Goal: Task Accomplishment & Management: Manage account settings

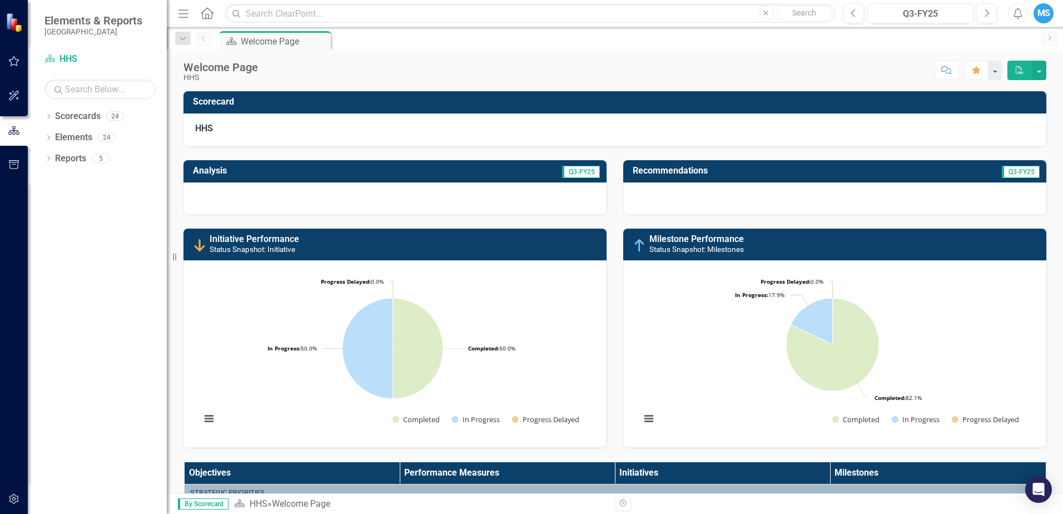
click at [14, 60] on icon "button" at bounding box center [14, 61] width 12 height 9
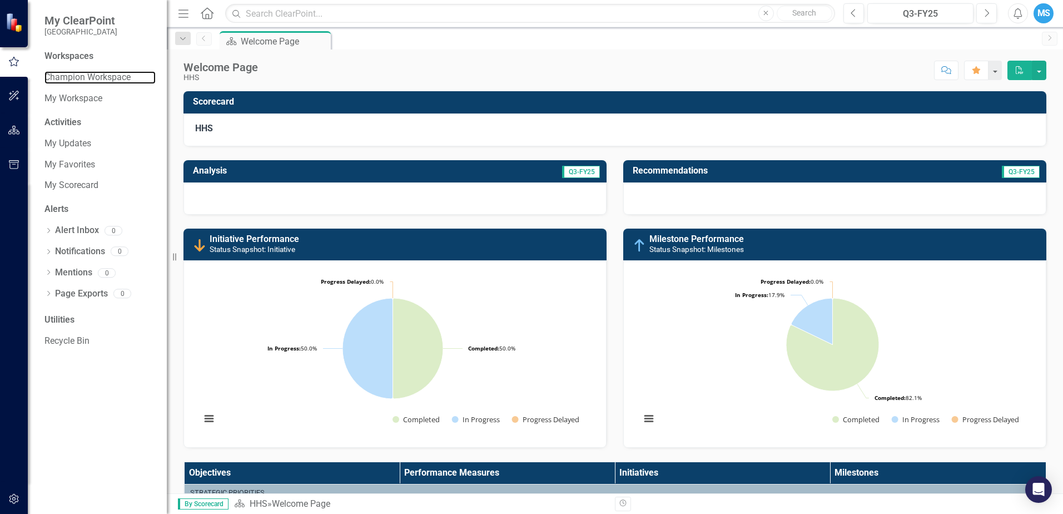
click at [107, 71] on link "Champion Workspace" at bounding box center [99, 77] width 111 height 13
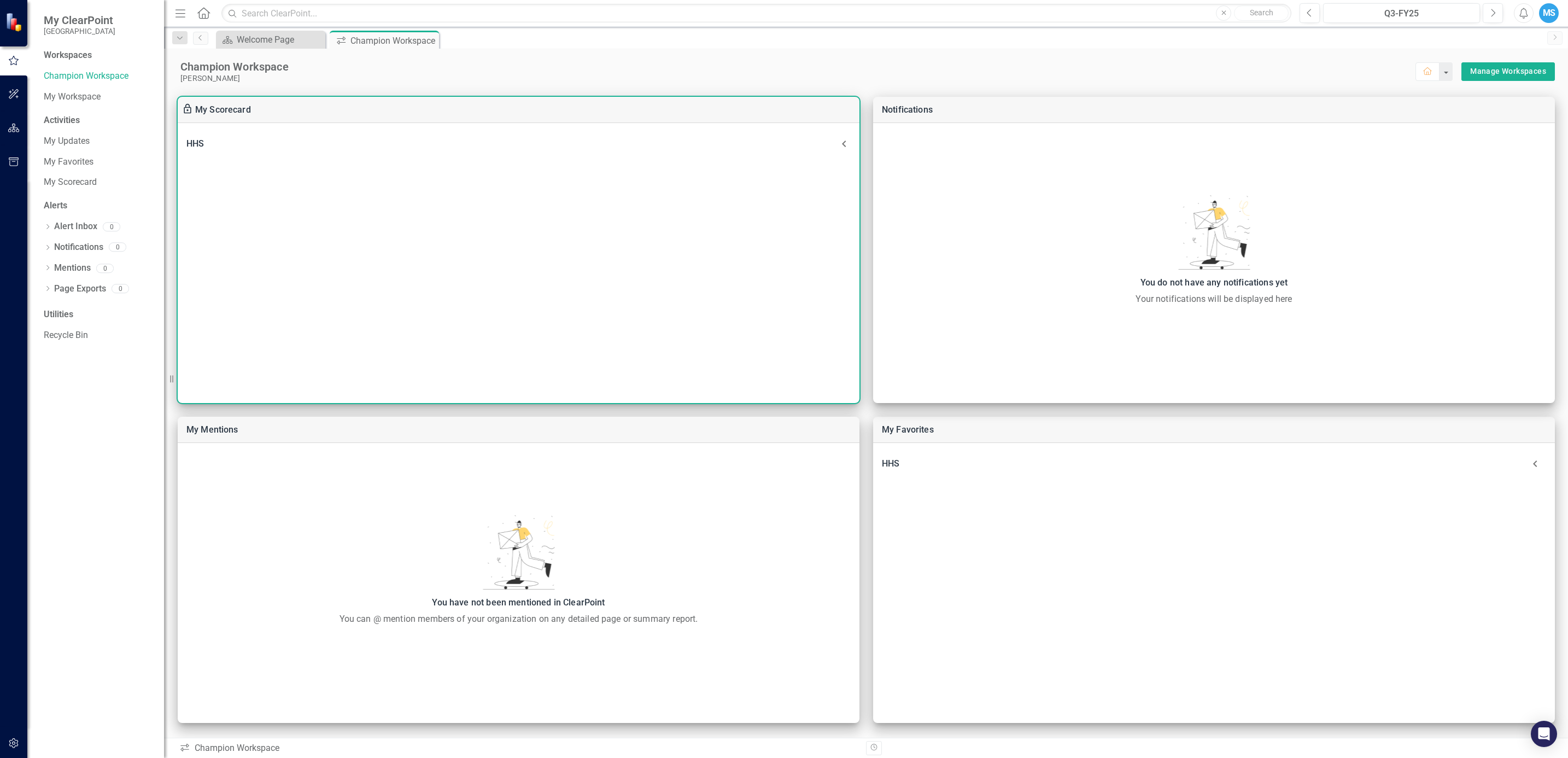
click at [374, 145] on div "HHS" at bounding box center [513, 144] width 651 height 16
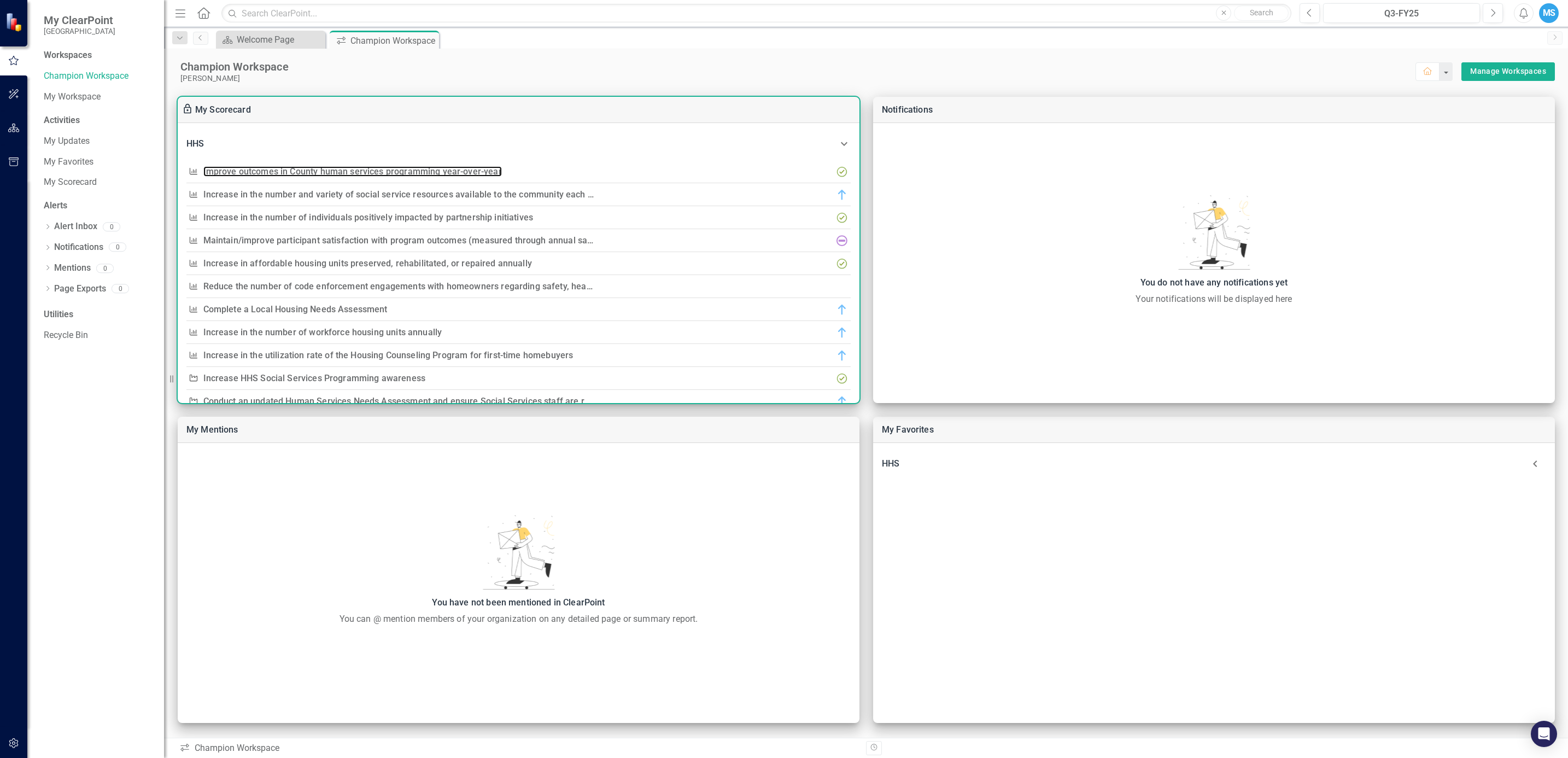
click at [433, 169] on link "Improve outcomes in County human services programming year-over-year" at bounding box center [353, 171] width 299 height 11
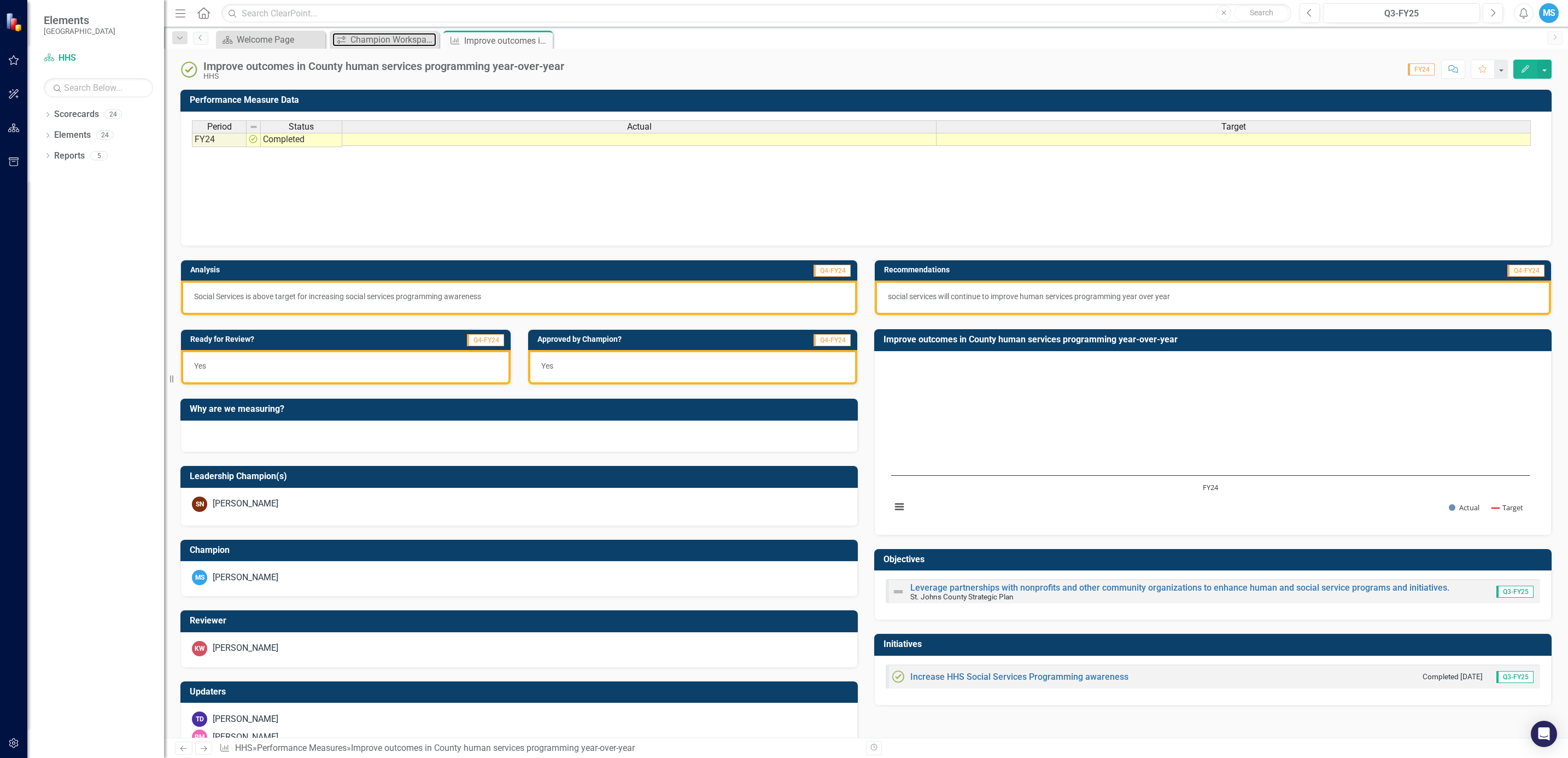
click at [373, 41] on div "Champion Workspace" at bounding box center [392, 39] width 86 height 14
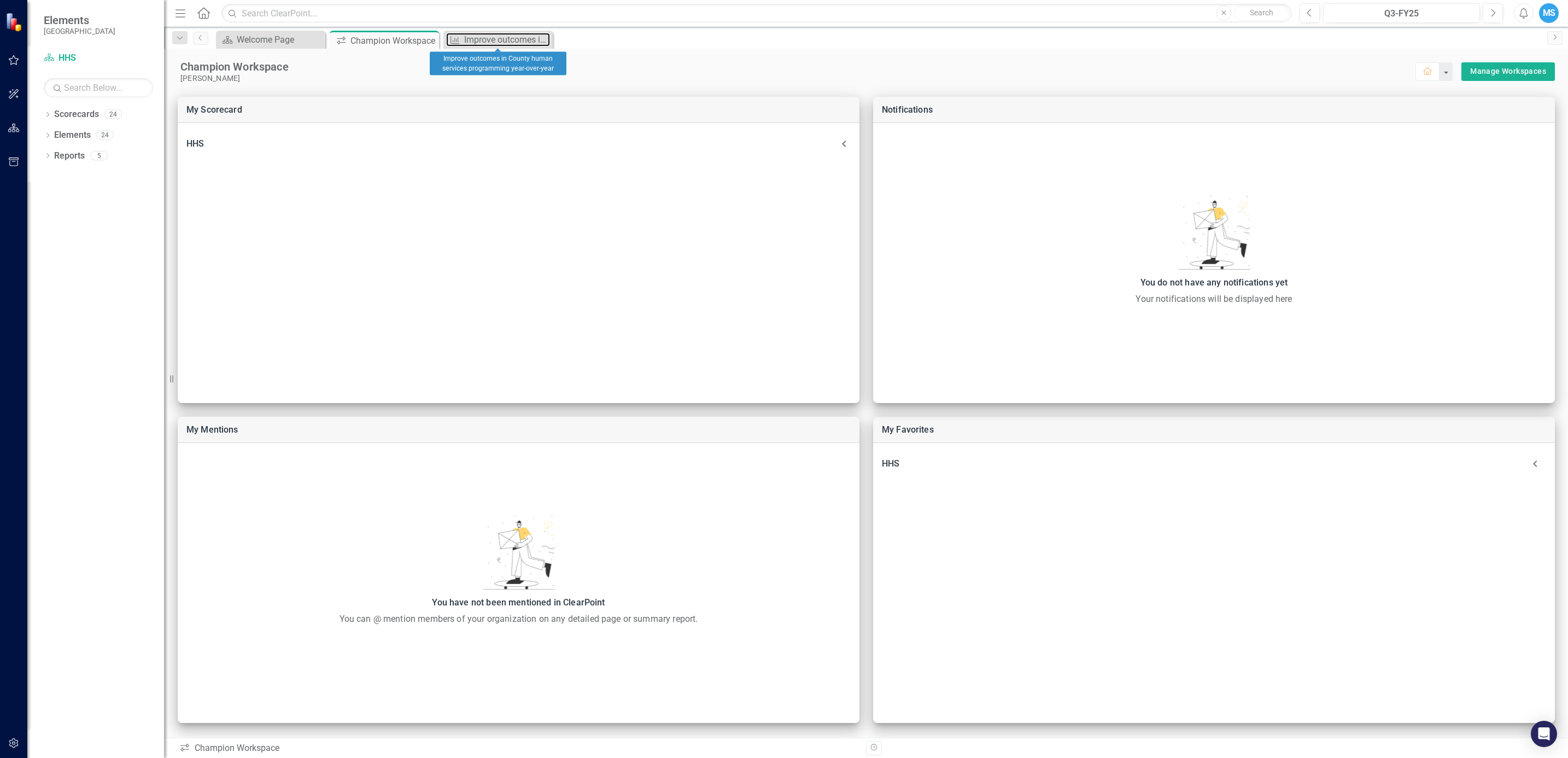
click at [489, 38] on div "Improve outcomes in County human services programming year-over-year" at bounding box center [507, 39] width 86 height 14
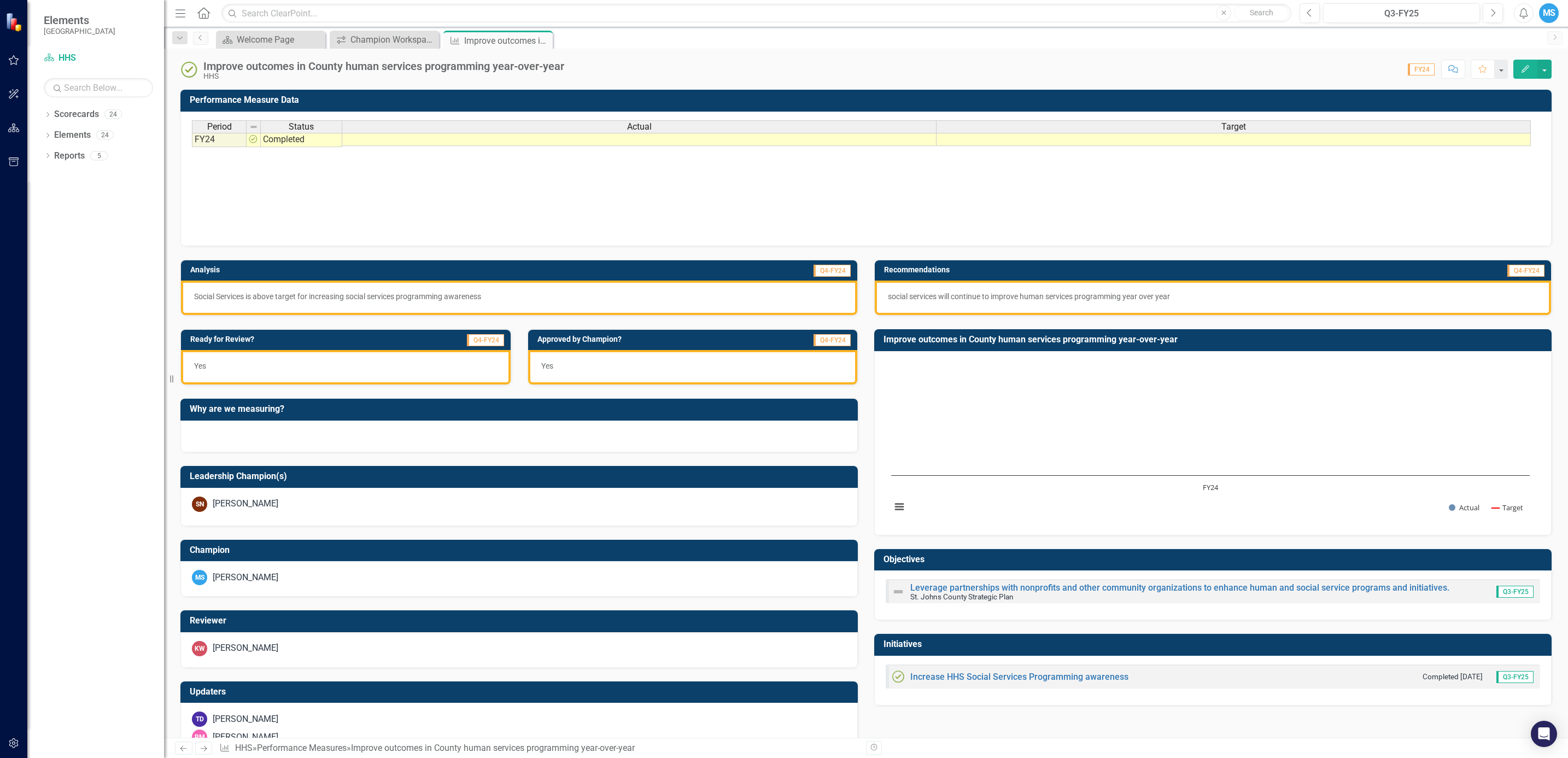
click at [0, 0] on icon at bounding box center [0, 0] width 0 height 0
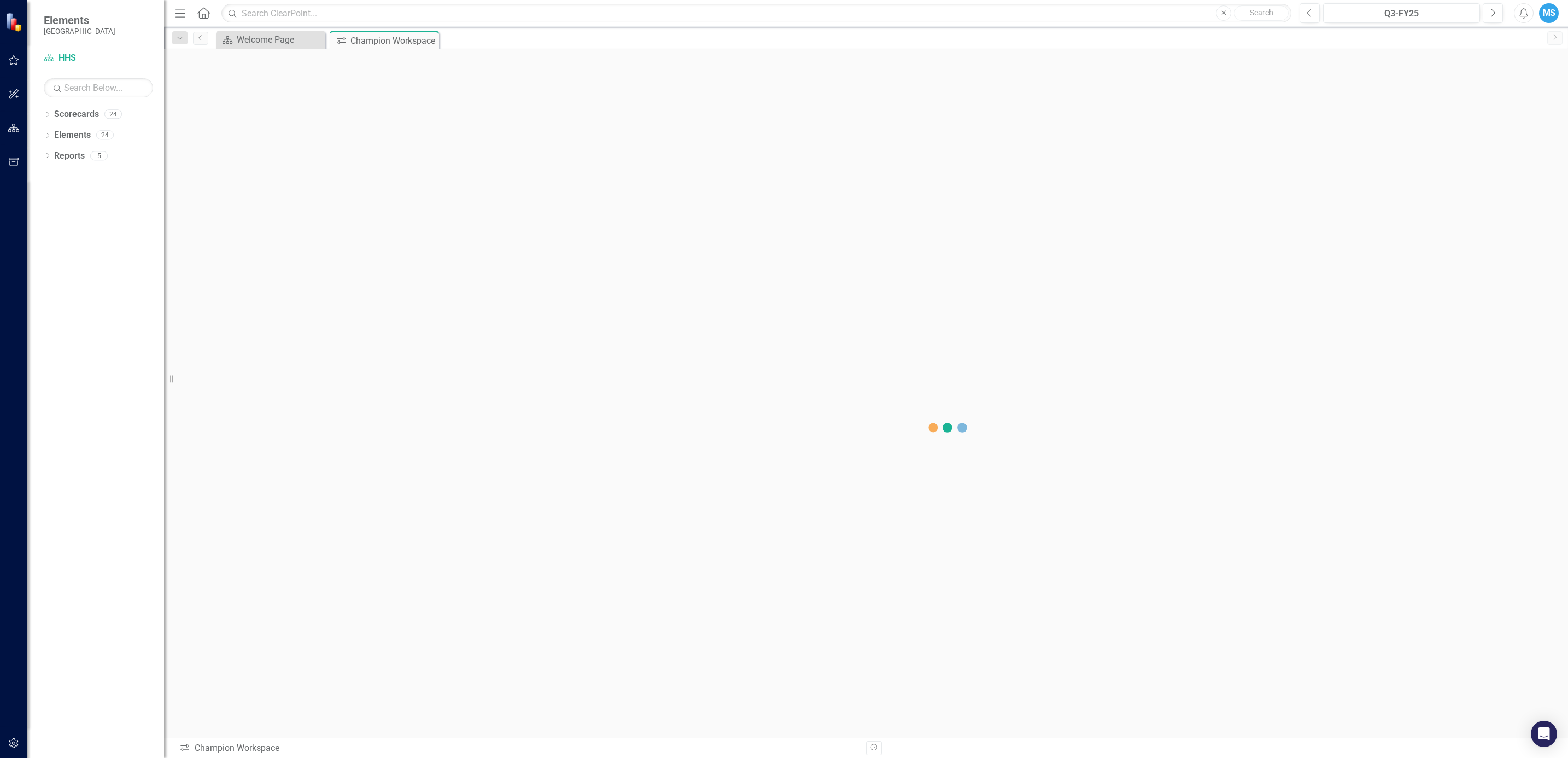
click at [0, 0] on icon "Close" at bounding box center [0, 0] width 0 height 0
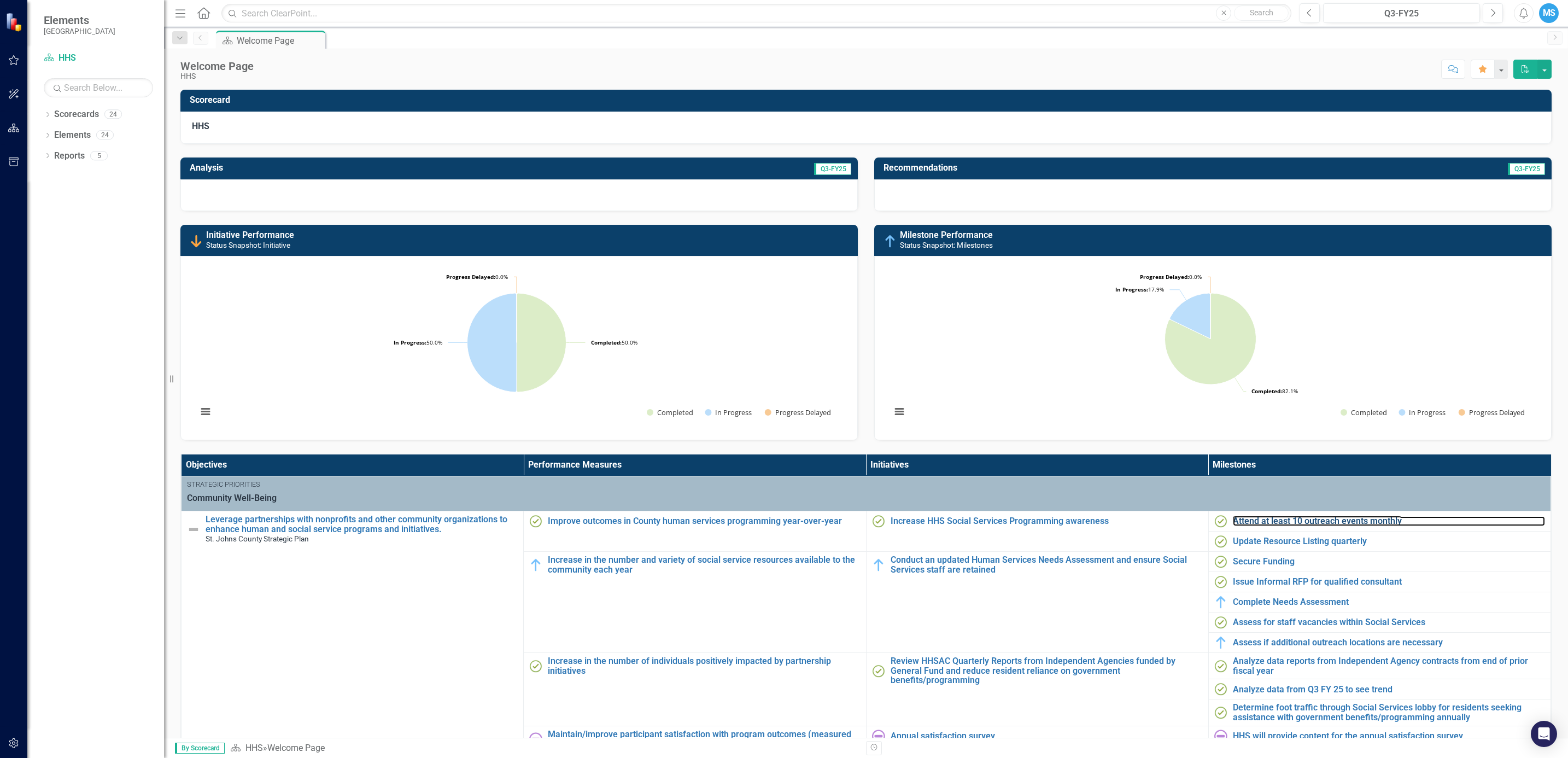
click at [1045, 504] on link "Attend at least 10 outreach events monthly" at bounding box center [1389, 521] width 312 height 10
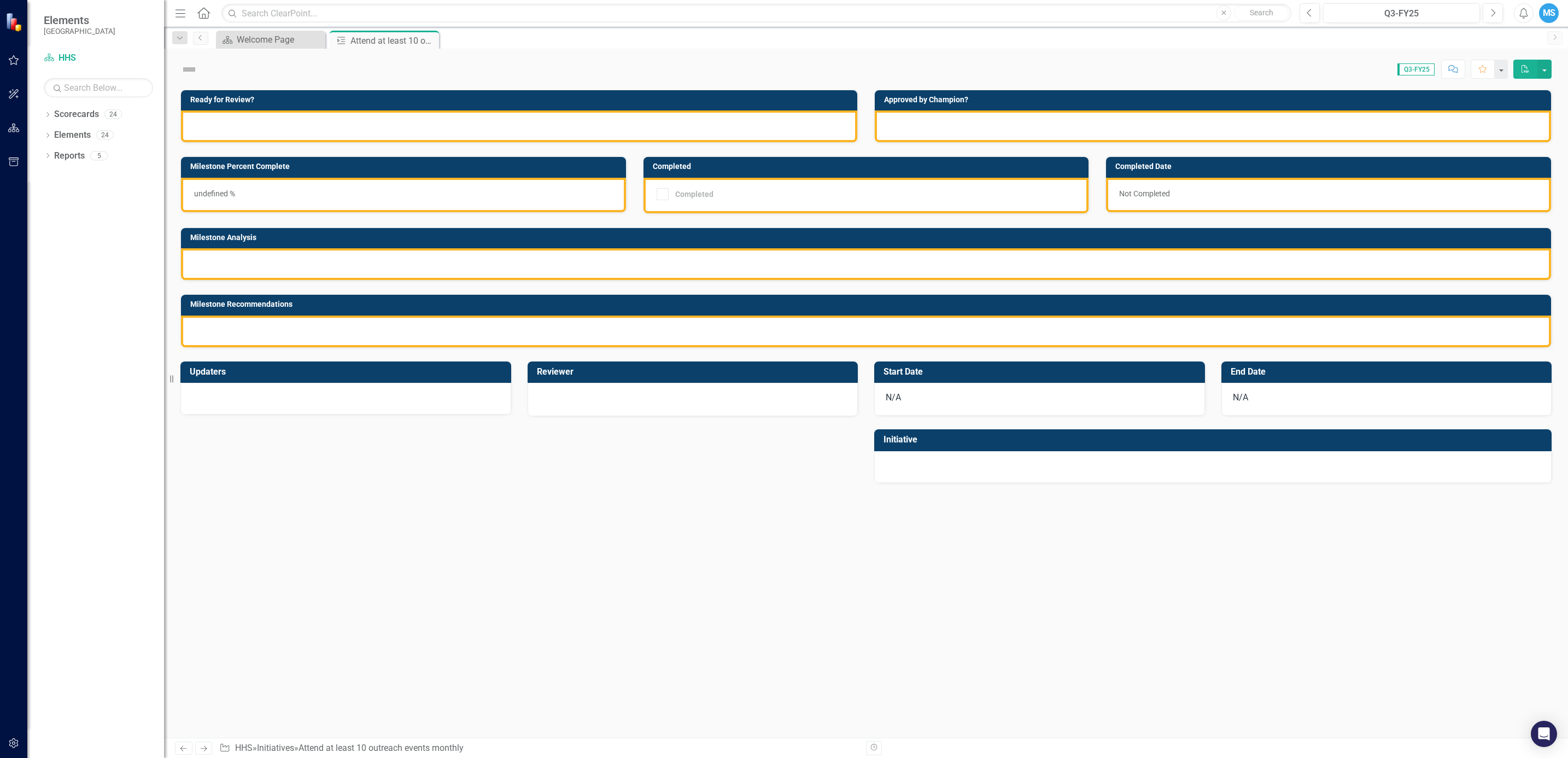
checkbox input "true"
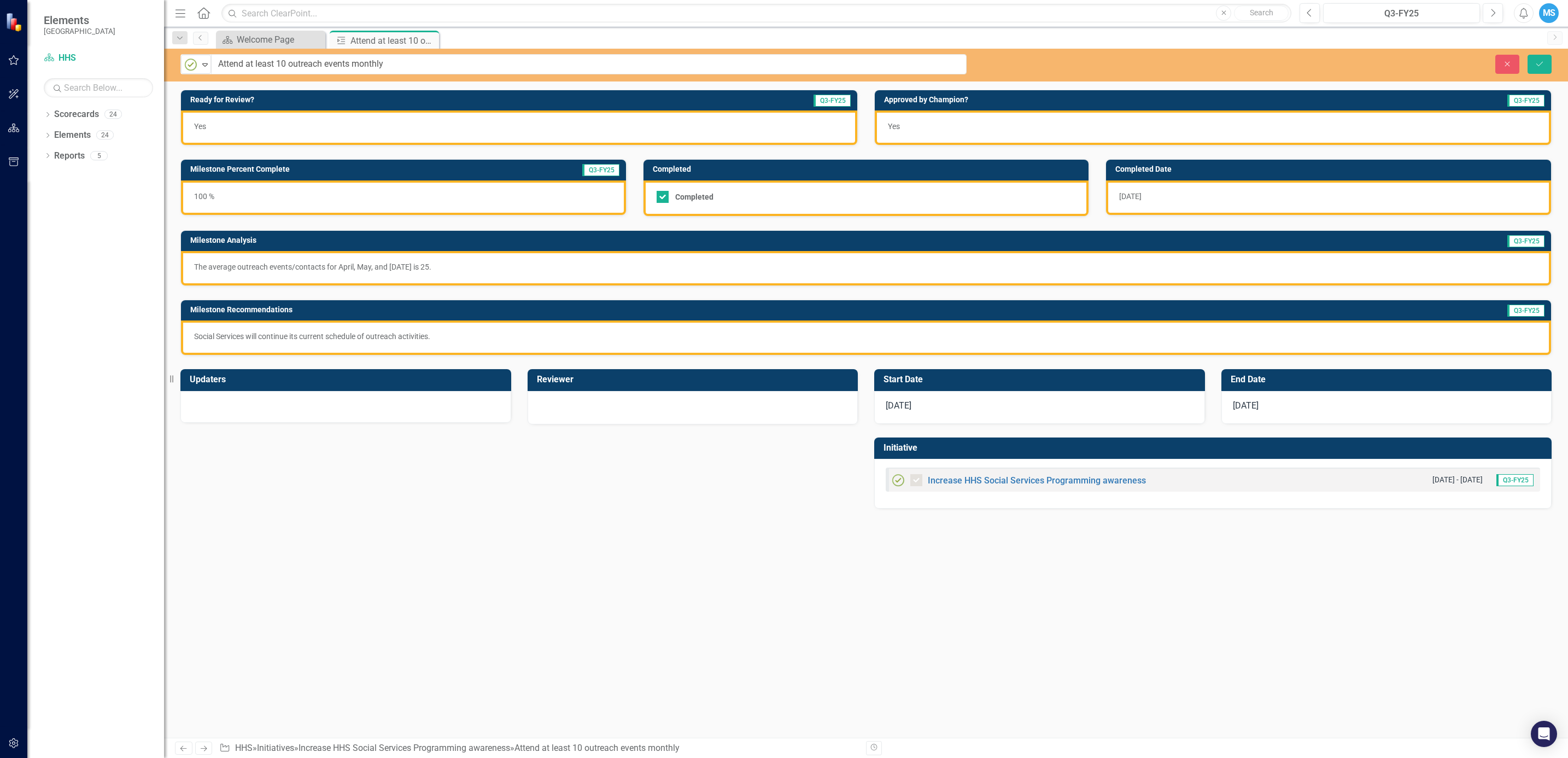
click at [351, 481] on div "Updaters Reviewer Start Date [DATE] End Date [DATE] Initiative Increase HHS Soc…" at bounding box center [866, 432] width 1388 height 153
click at [197, 36] on icon "Previous" at bounding box center [201, 37] width 9 height 7
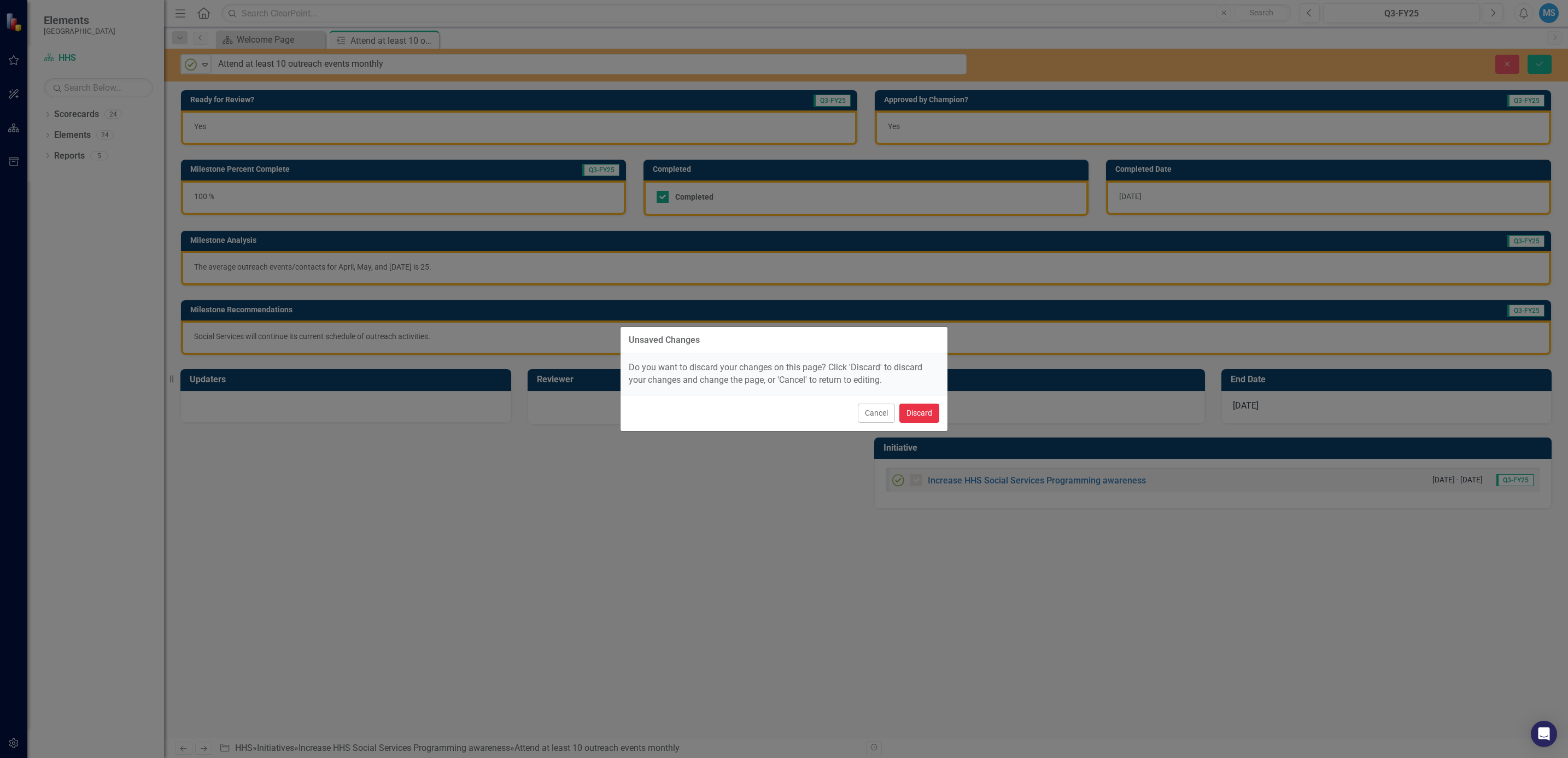
click at [911, 413] on button "Discard" at bounding box center [919, 412] width 40 height 19
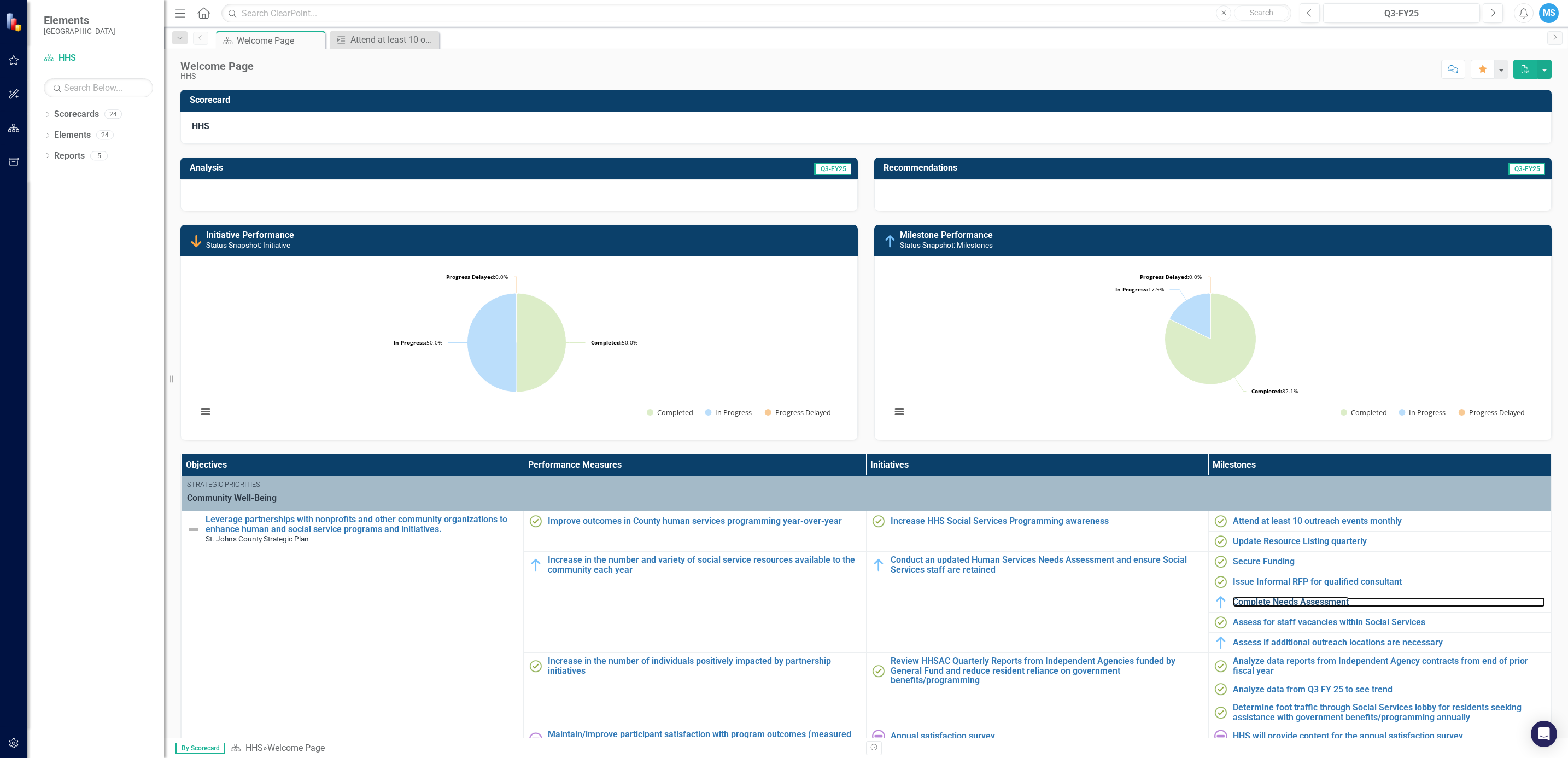
click at [1045, 504] on link "Complete Needs Assessment" at bounding box center [1389, 602] width 312 height 10
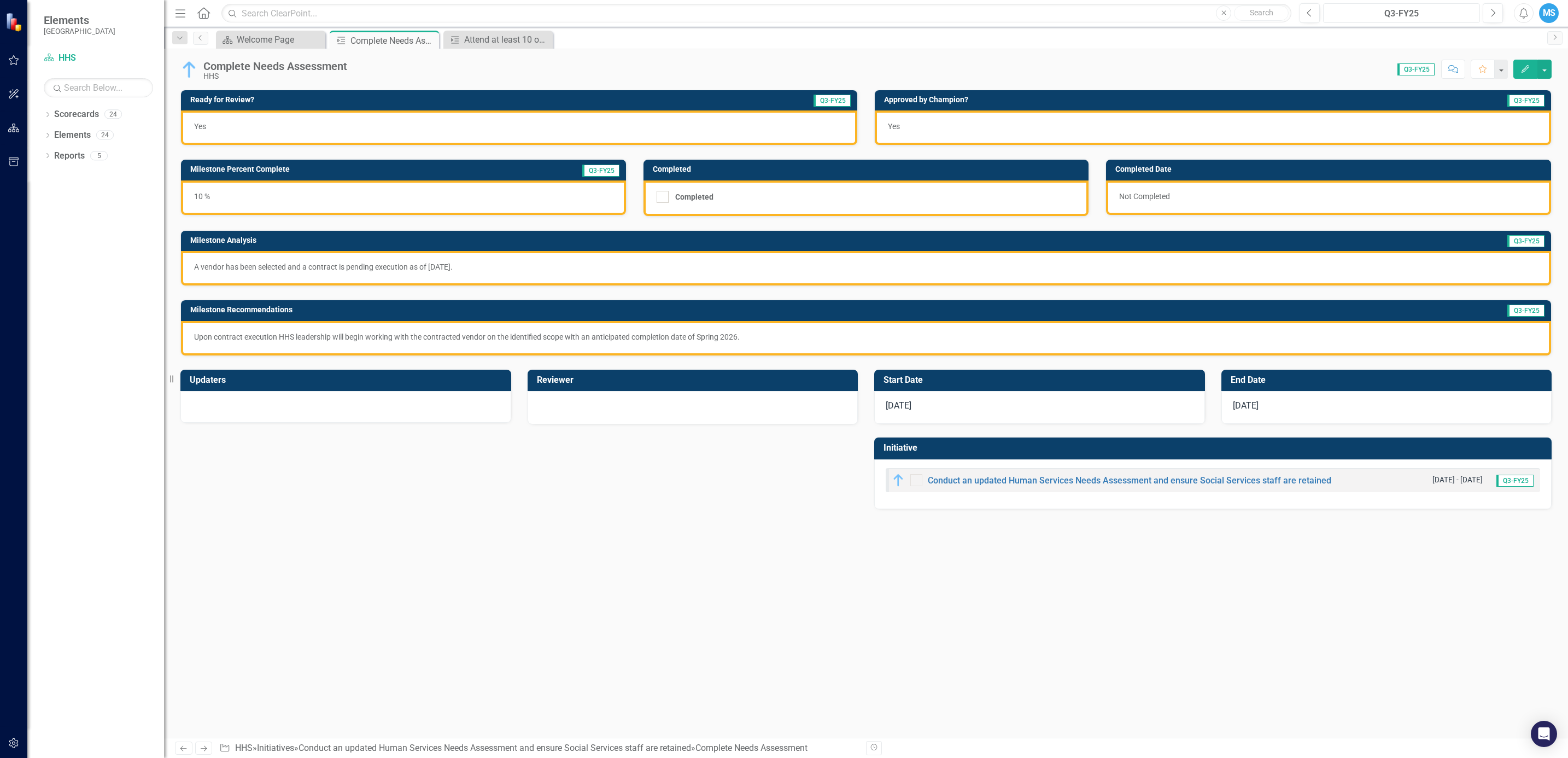
click at [1045, 11] on div "Q3-FY25" at bounding box center [1402, 13] width 150 height 13
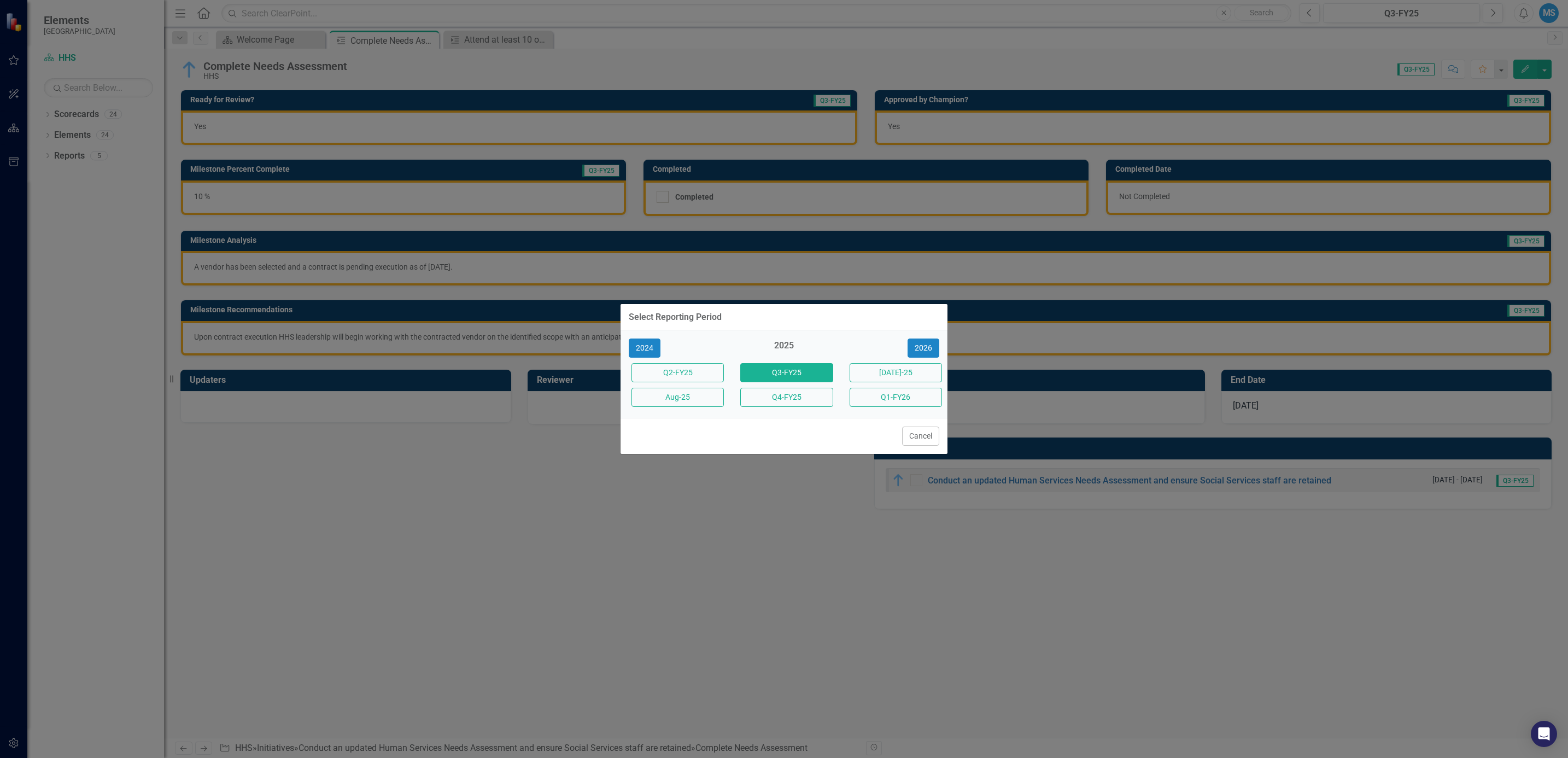
click at [912, 435] on button "Cancel" at bounding box center [921, 436] width 37 height 19
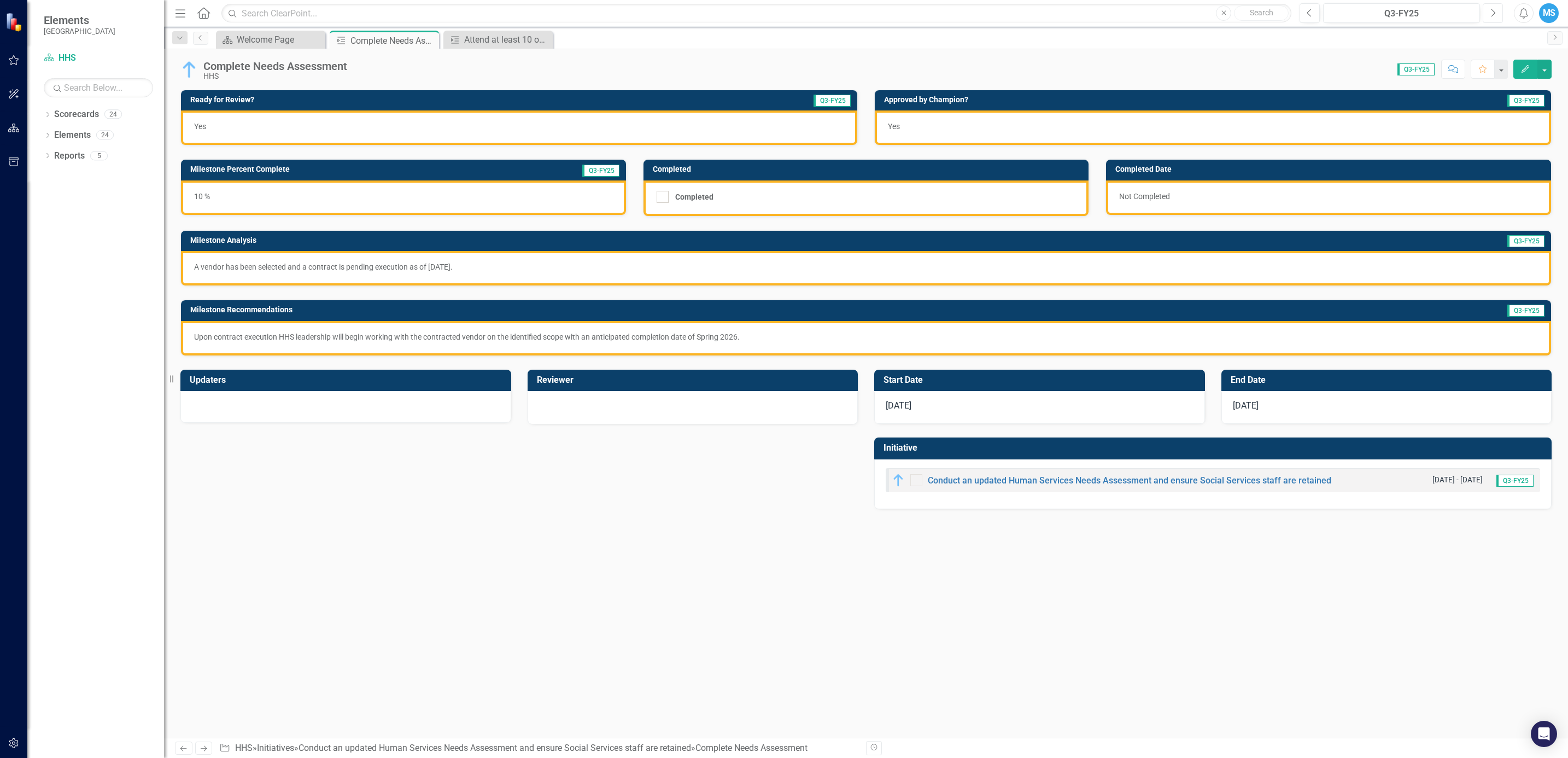
click at [1045, 10] on button "Next" at bounding box center [1493, 13] width 21 height 20
click at [1045, 15] on button "Previous" at bounding box center [1309, 13] width 21 height 20
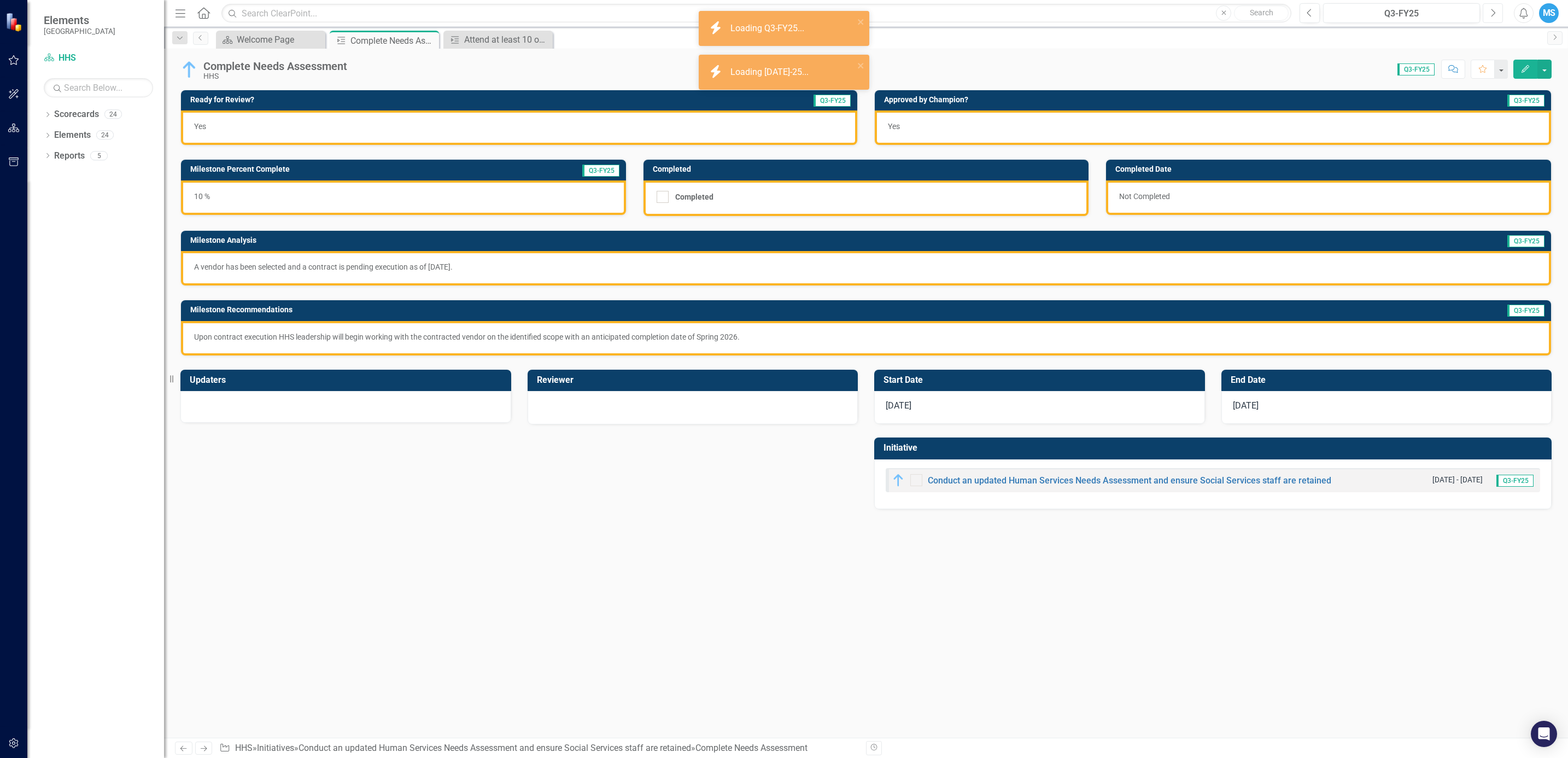
click at [1045, 17] on button "Next" at bounding box center [1493, 13] width 21 height 20
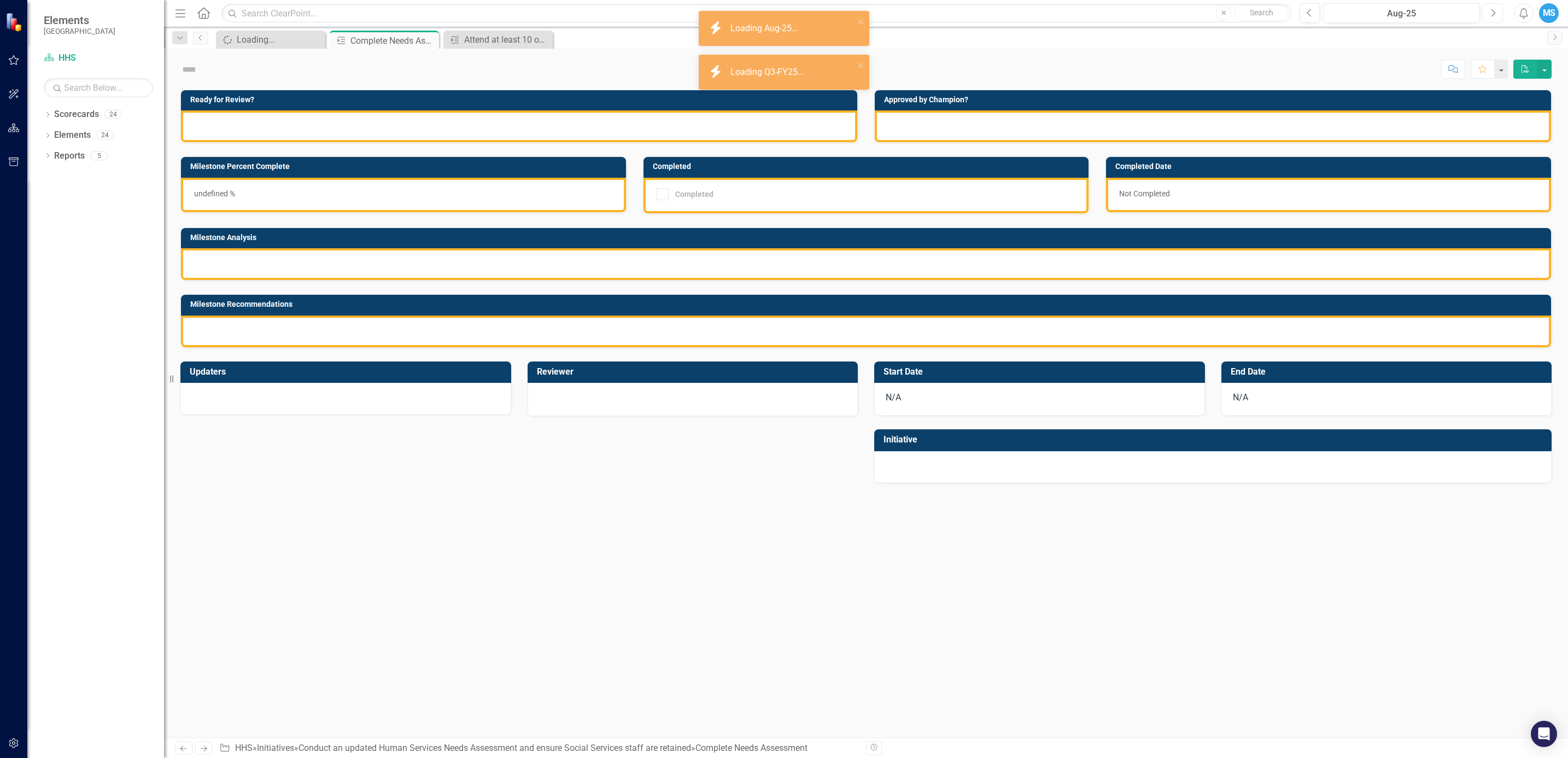
click at [1045, 17] on button "Next" at bounding box center [1493, 13] width 21 height 20
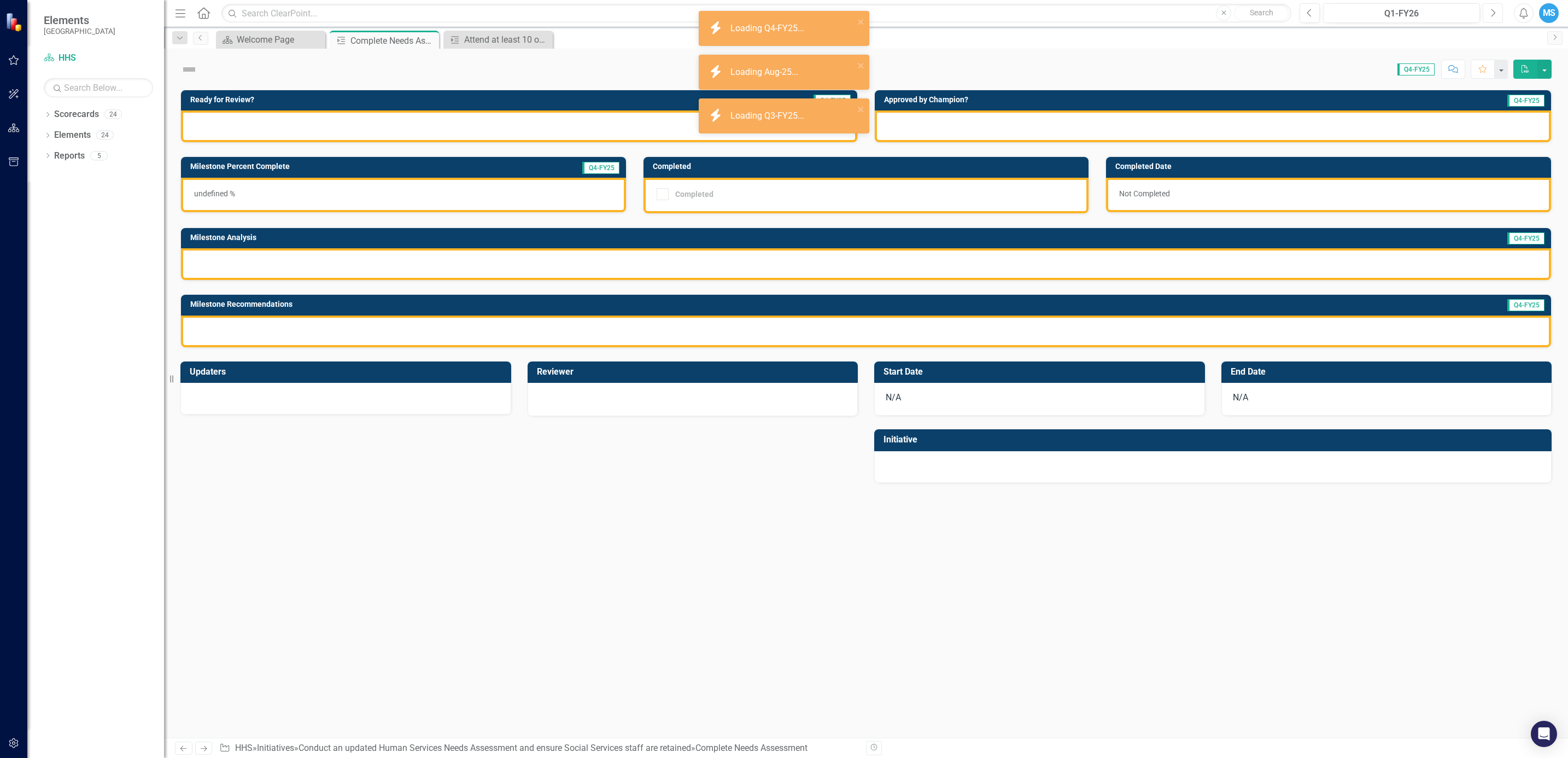
click at [1045, 17] on button "Next" at bounding box center [1493, 13] width 21 height 20
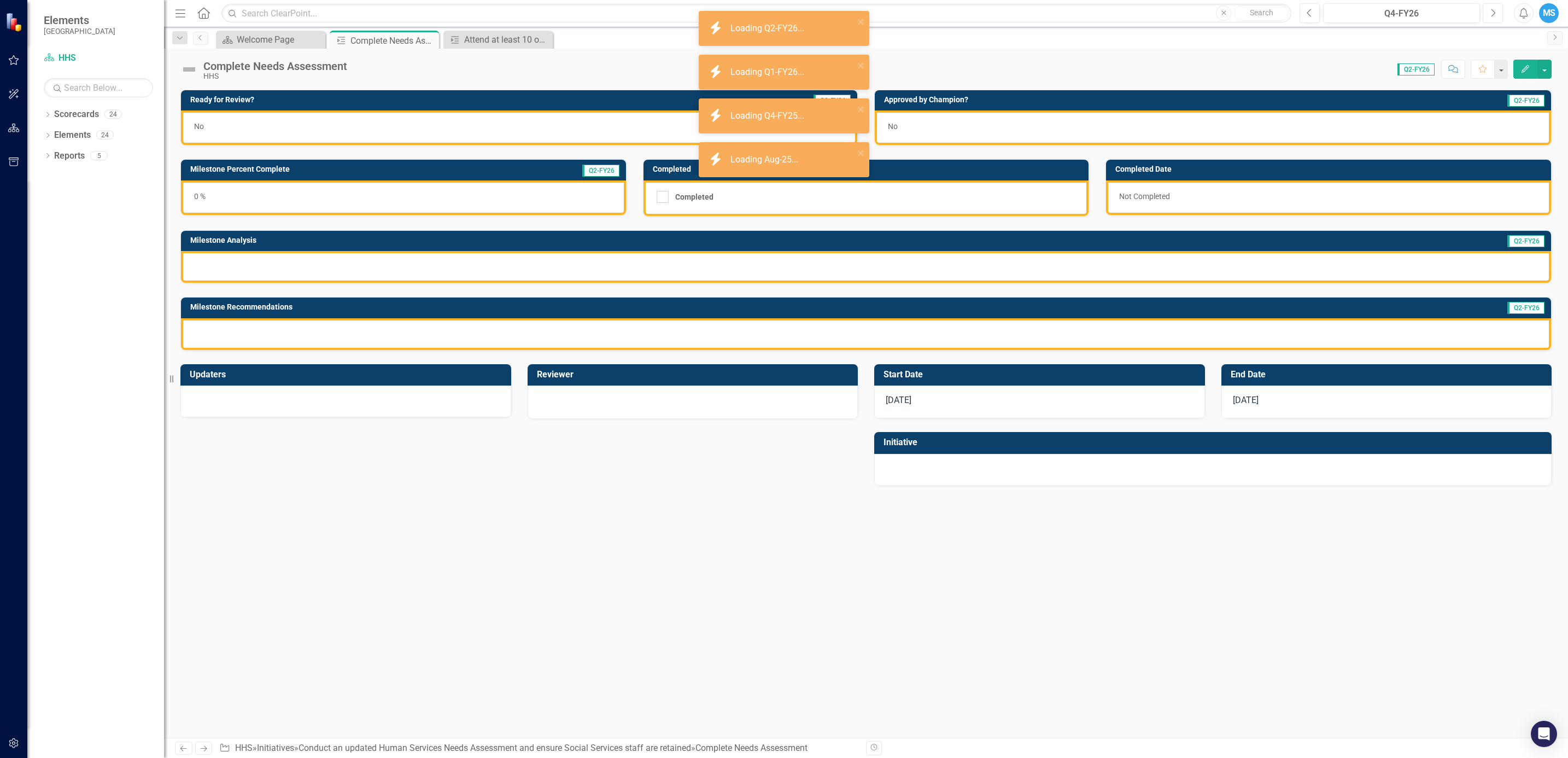
click at [1045, 17] on button "Next" at bounding box center [1493, 13] width 21 height 20
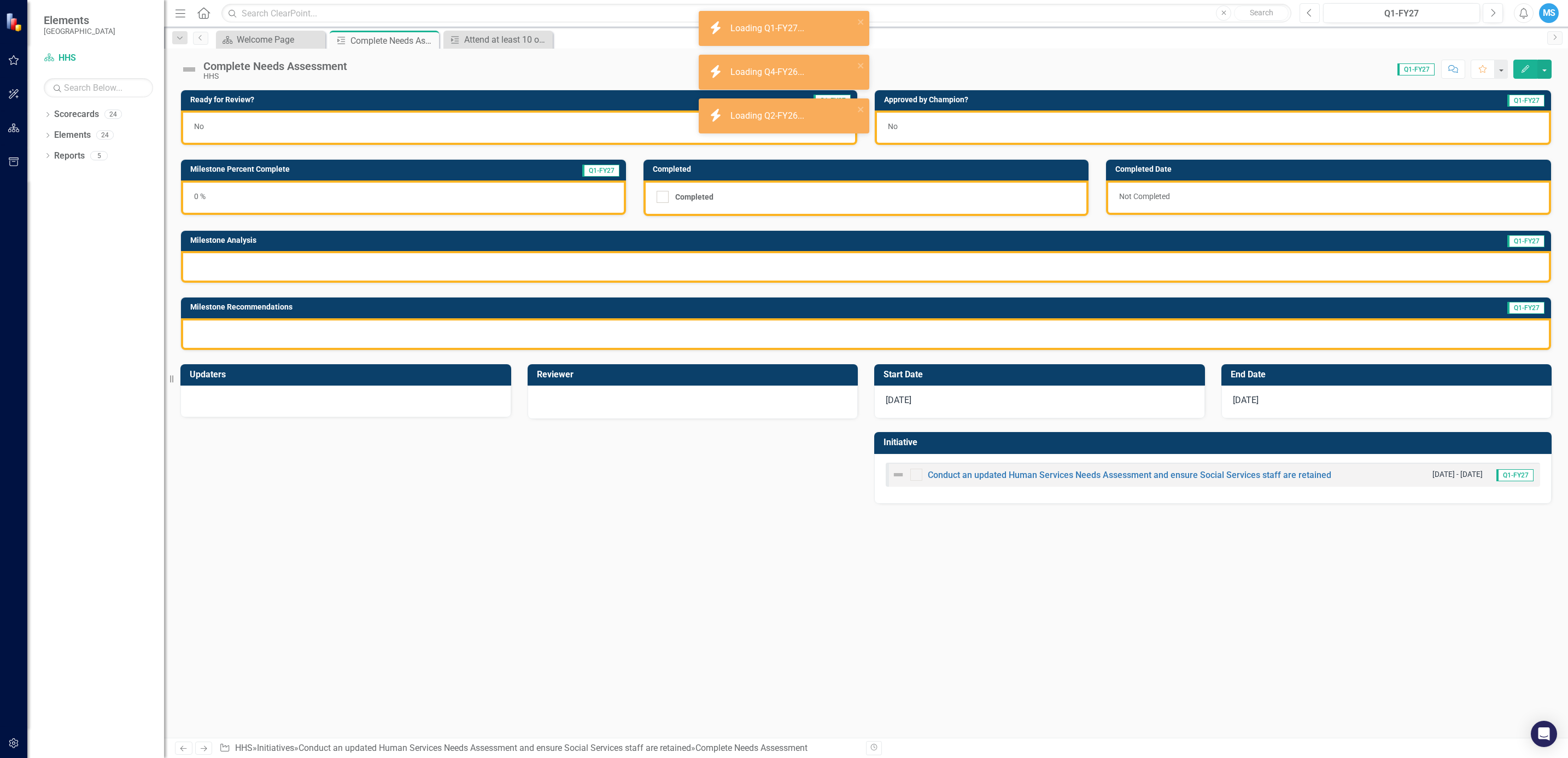
click at [1045, 19] on button "Previous" at bounding box center [1309, 13] width 21 height 20
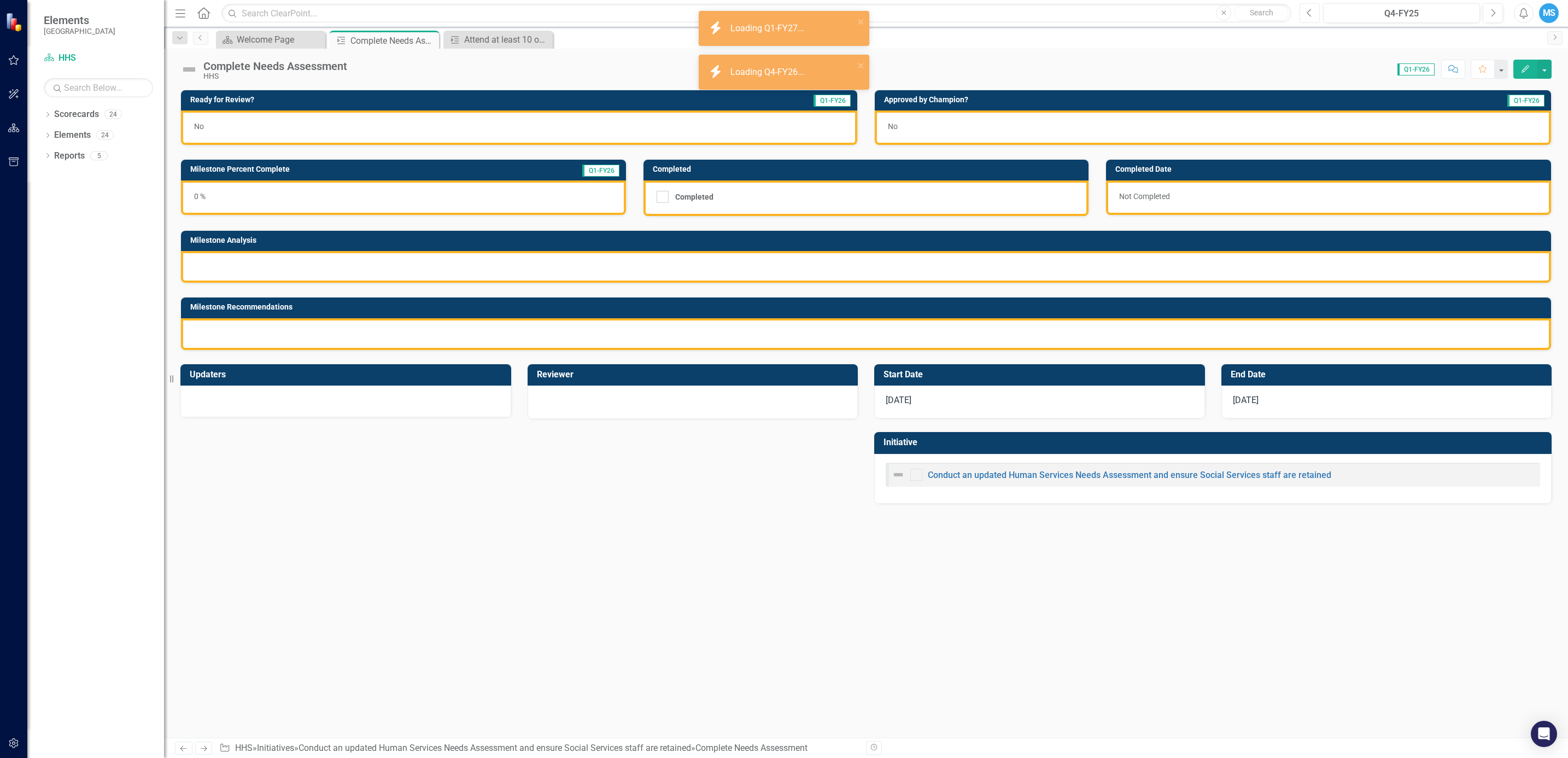
click at [1045, 19] on button "Previous" at bounding box center [1309, 13] width 21 height 20
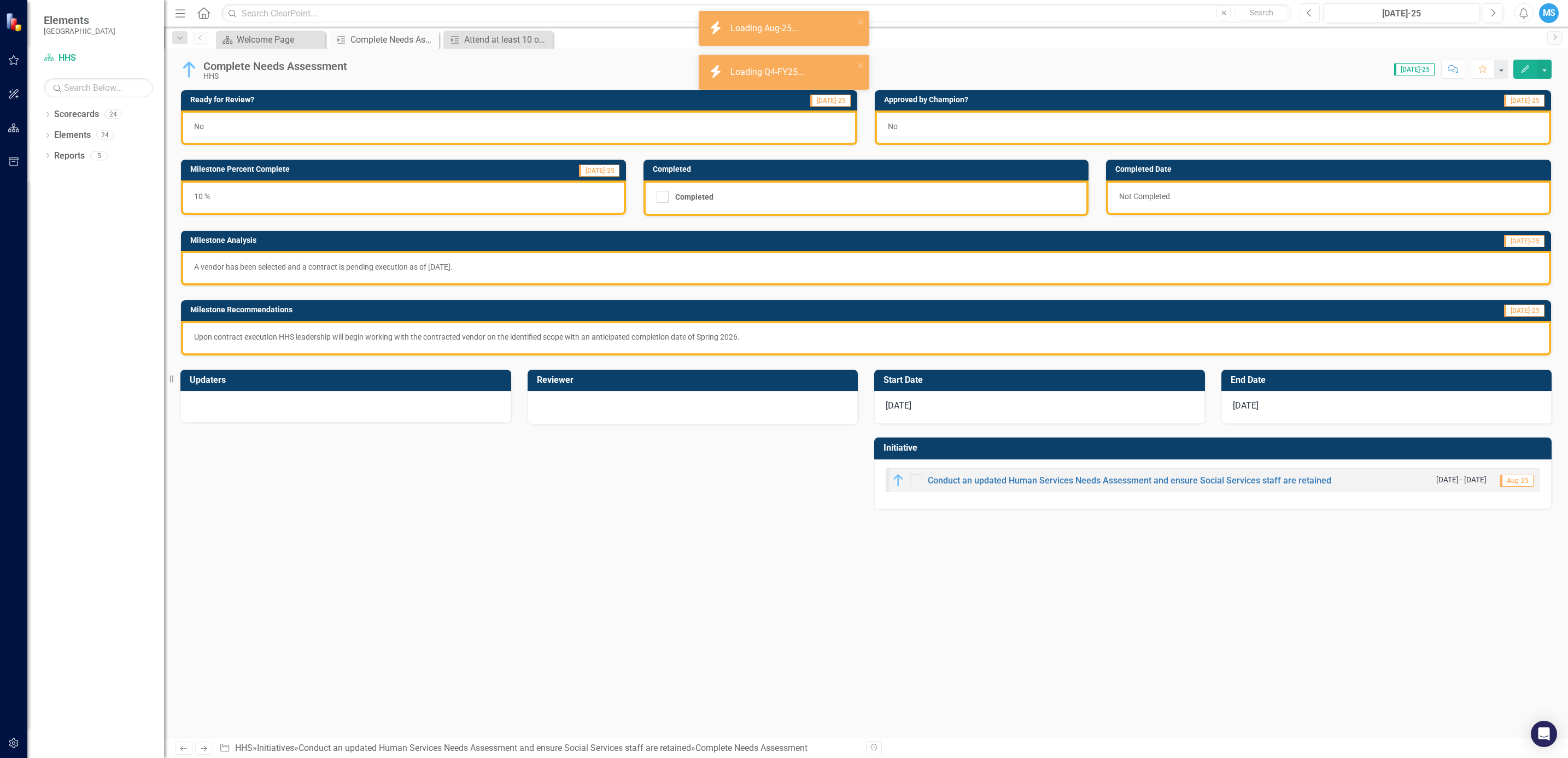
click at [1045, 19] on button "Previous" at bounding box center [1309, 13] width 21 height 20
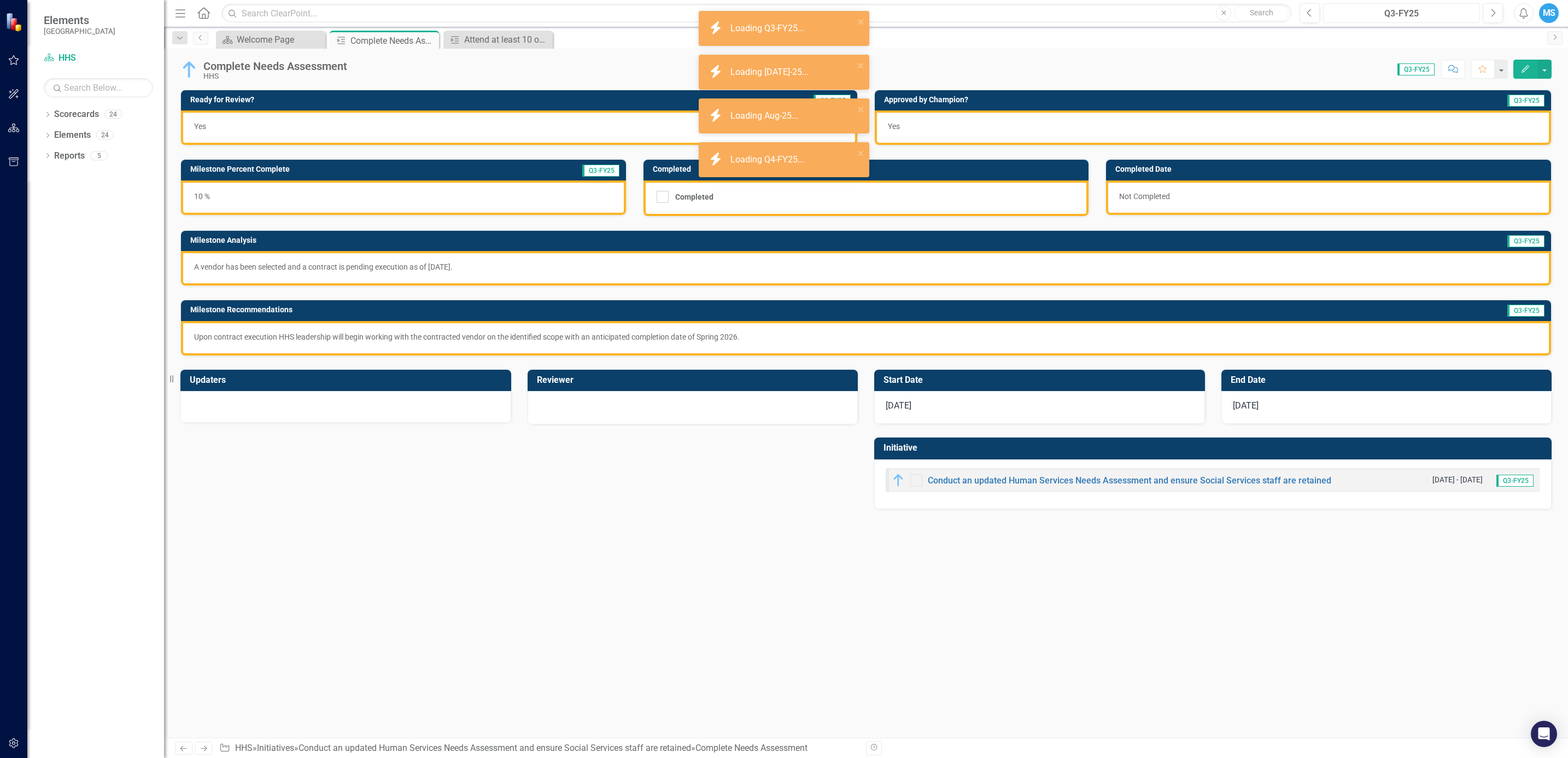
click at [1045, 9] on div "Q3-FY25" at bounding box center [1402, 13] width 150 height 13
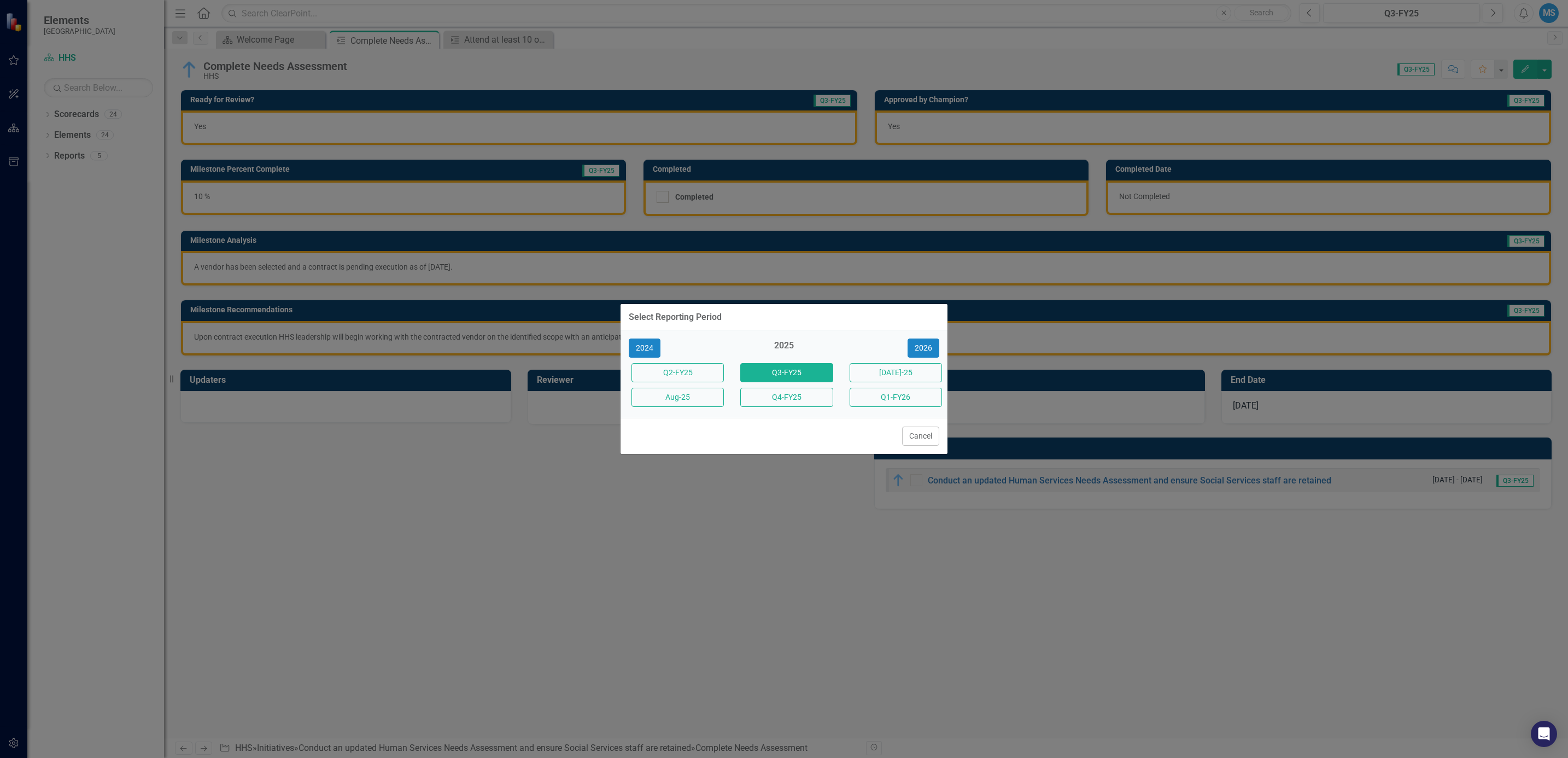
click at [938, 444] on button "Cancel" at bounding box center [921, 436] width 37 height 19
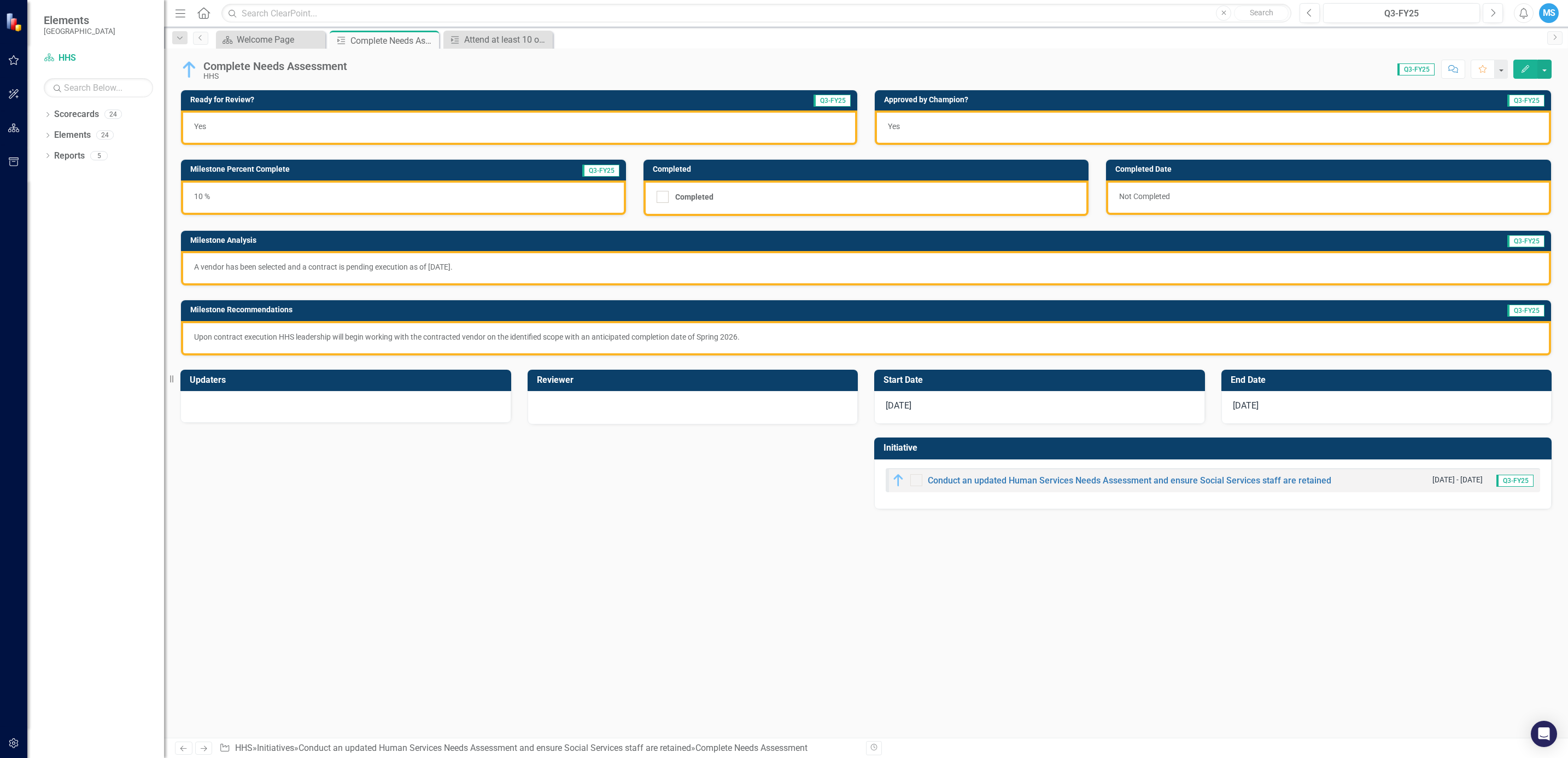
click at [766, 504] on div "Ready for Review? Q3-FY25 Yes Approved by Champion? Q3-FY25 Yes Milestone Perce…" at bounding box center [867, 413] width 1405 height 648
click at [204, 40] on icon "Previous" at bounding box center [201, 37] width 9 height 7
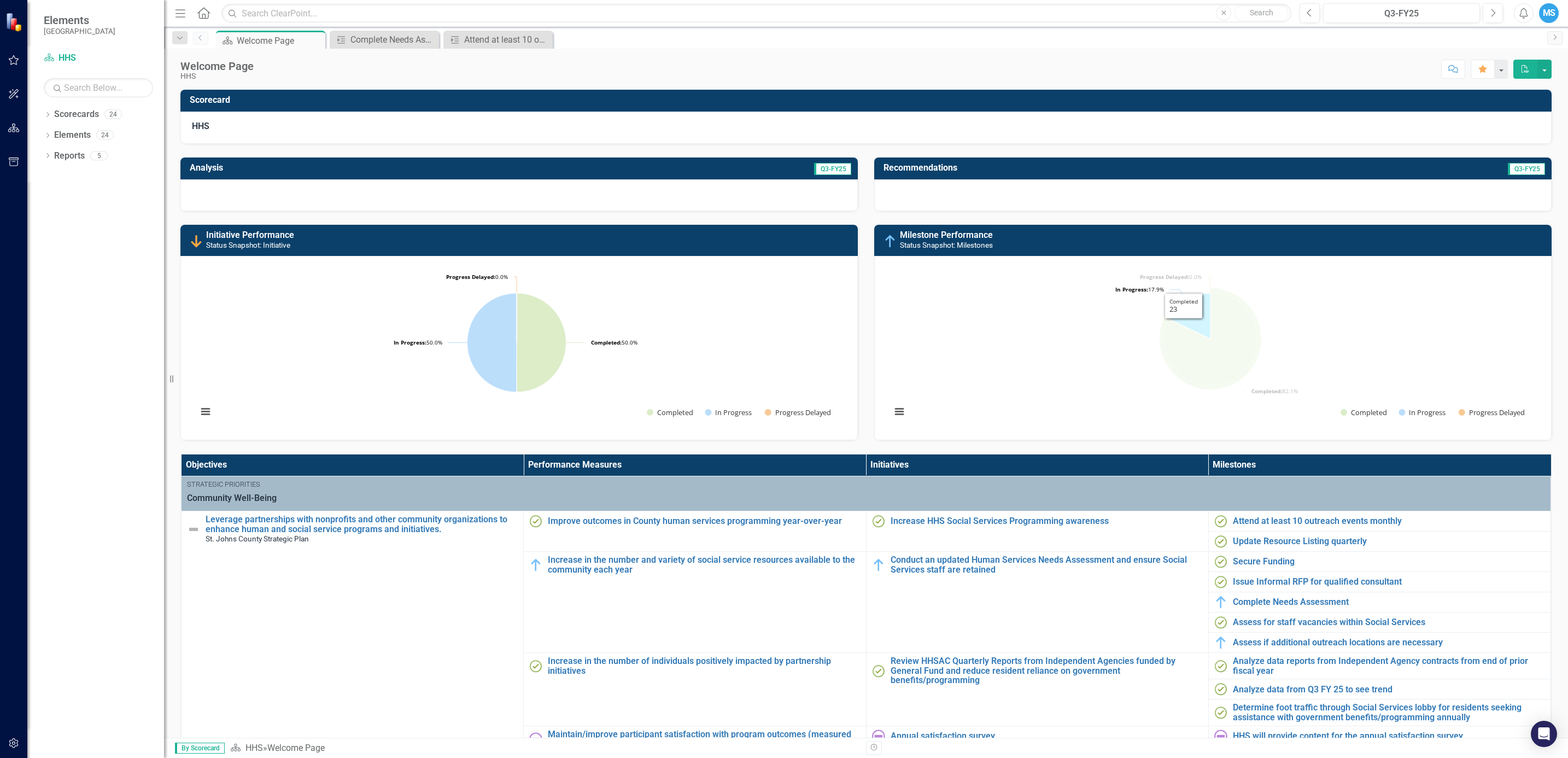
click at [1019, 336] on rect "Interactive chart" at bounding box center [1211, 346] width 649 height 164
